Goal: Task Accomplishment & Management: Manage account settings

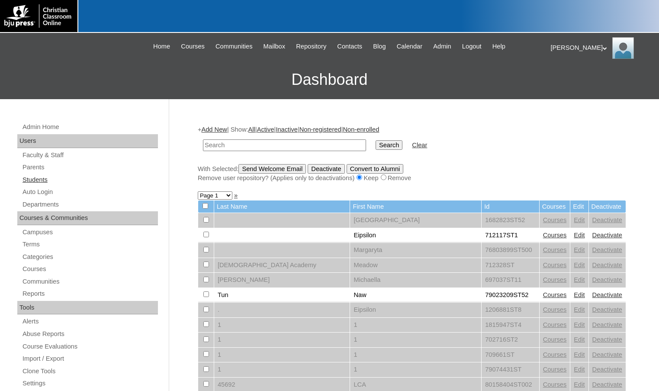
click at [74, 185] on link "Students" at bounding box center [90, 179] width 136 height 11
drag, startPoint x: 0, startPoint y: 0, endPoint x: 286, endPoint y: 149, distance: 322.5
click at [286, 149] on input "text" at bounding box center [284, 145] width 163 height 12
type input "500045872"
click at [376, 148] on input "Search" at bounding box center [389, 145] width 27 height 10
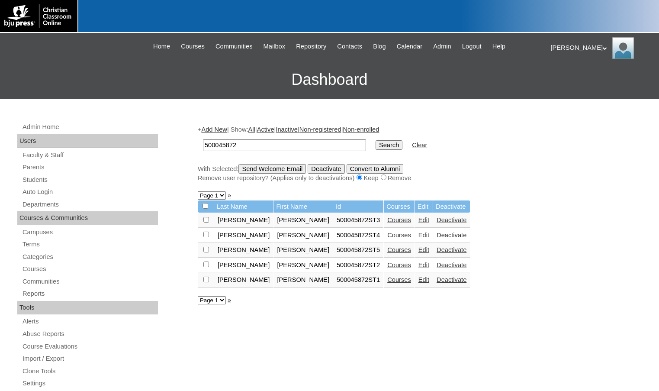
click at [205, 222] on input "checkbox" at bounding box center [206, 220] width 6 height 6
checkbox input "true"
click at [206, 235] on input "checkbox" at bounding box center [206, 235] width 6 height 6
checkbox input "true"
click at [207, 249] on input "checkbox" at bounding box center [206, 250] width 6 height 6
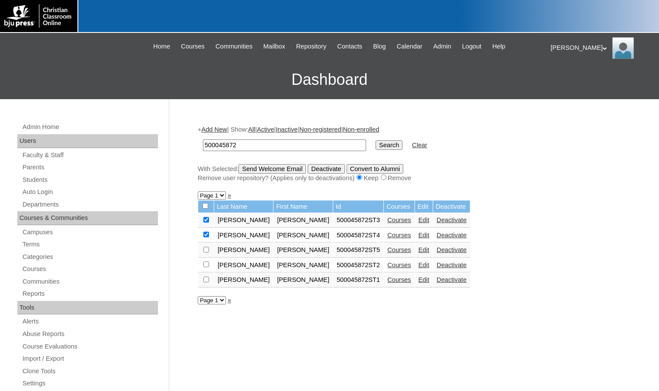
checkbox input "true"
click at [281, 168] on input "Send Welcome Email" at bounding box center [272, 169] width 68 height 10
